Goal: Check status

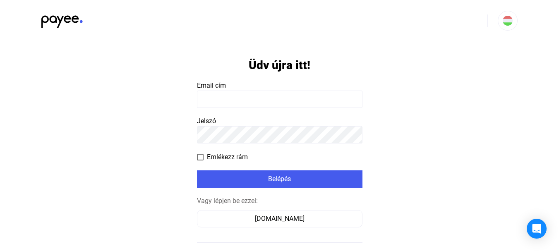
click at [266, 88] on payee-form-field "Email cím" at bounding box center [279, 94] width 165 height 27
click at [221, 100] on input at bounding box center [279, 99] width 165 height 17
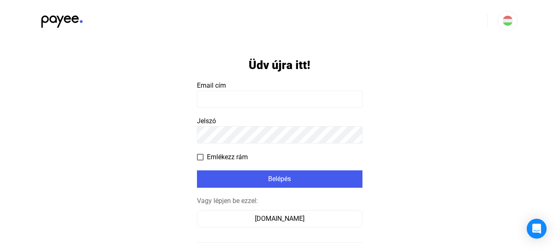
click at [221, 100] on input at bounding box center [279, 99] width 165 height 17
click at [203, 156] on span at bounding box center [200, 157] width 7 height 7
click at [211, 101] on input at bounding box center [279, 99] width 165 height 17
drag, startPoint x: 198, startPoint y: 157, endPoint x: 200, endPoint y: 151, distance: 5.9
click at [199, 156] on span at bounding box center [200, 157] width 7 height 7
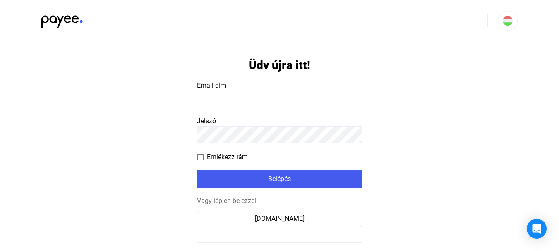
click at [218, 98] on input at bounding box center [279, 99] width 165 height 17
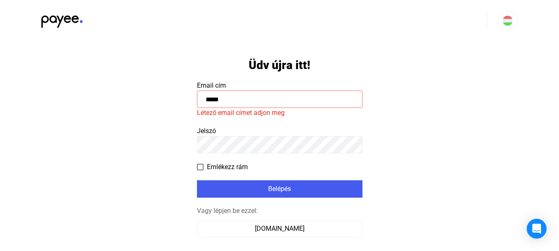
type input "******"
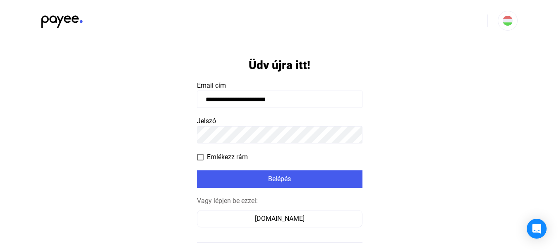
type input "**********"
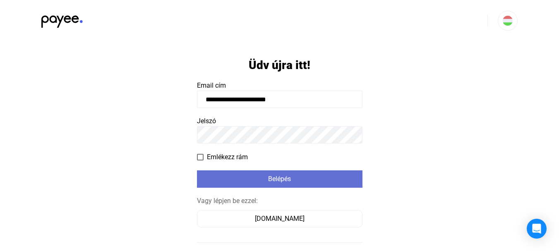
click at [270, 173] on button "Belépés" at bounding box center [279, 178] width 165 height 17
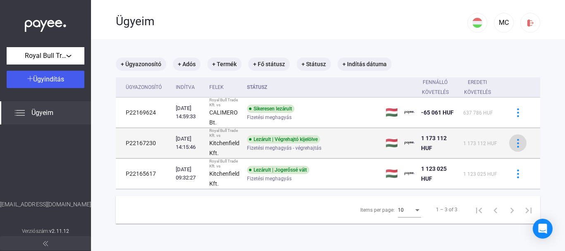
click at [514, 141] on img at bounding box center [518, 143] width 9 height 9
click at [511, 141] on div at bounding box center [282, 125] width 565 height 251
drag, startPoint x: 291, startPoint y: 137, endPoint x: 288, endPoint y: 141, distance: 4.7
click at [289, 141] on div "Lezárult | Végrehajtó kijelölve" at bounding box center [283, 139] width 73 height 8
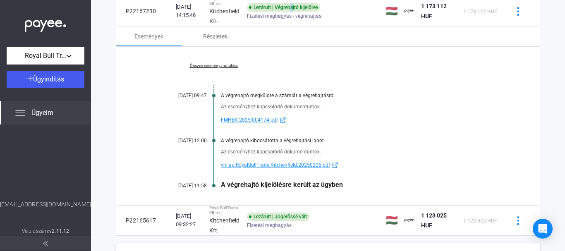
scroll to position [165, 0]
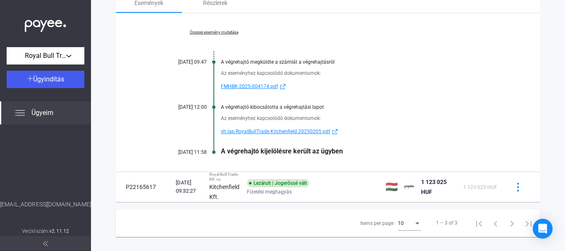
click at [272, 148] on div "A végrehajtó kijelölésre került az ügyben" at bounding box center [360, 151] width 278 height 8
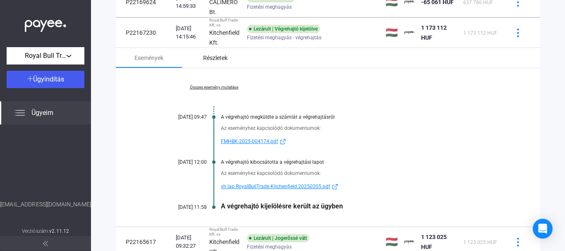
click at [214, 52] on div "Részletek" at bounding box center [215, 58] width 66 height 20
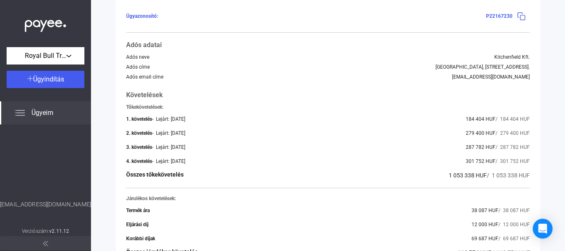
scroll to position [178, 0]
